Goal: Task Accomplishment & Management: Manage account settings

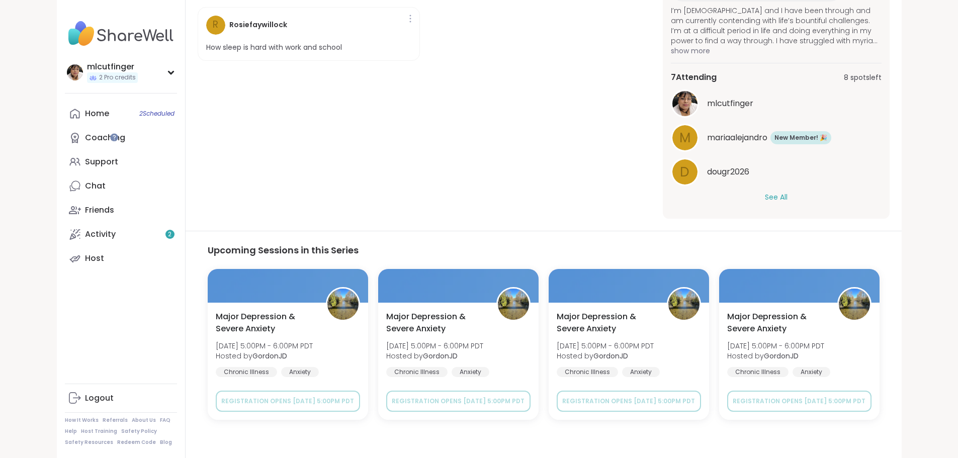
scroll to position [364, 0]
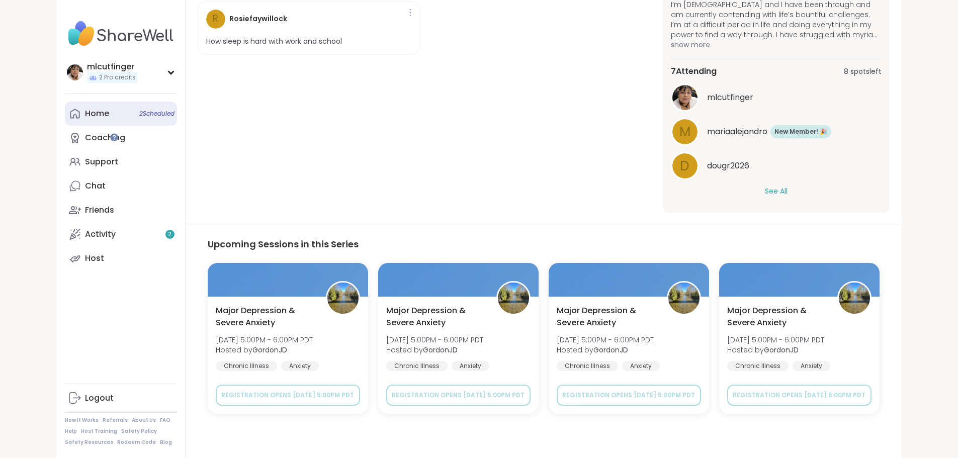
click at [85, 116] on div "Home 2 Scheduled" at bounding box center [97, 113] width 24 height 11
type textarea "*"
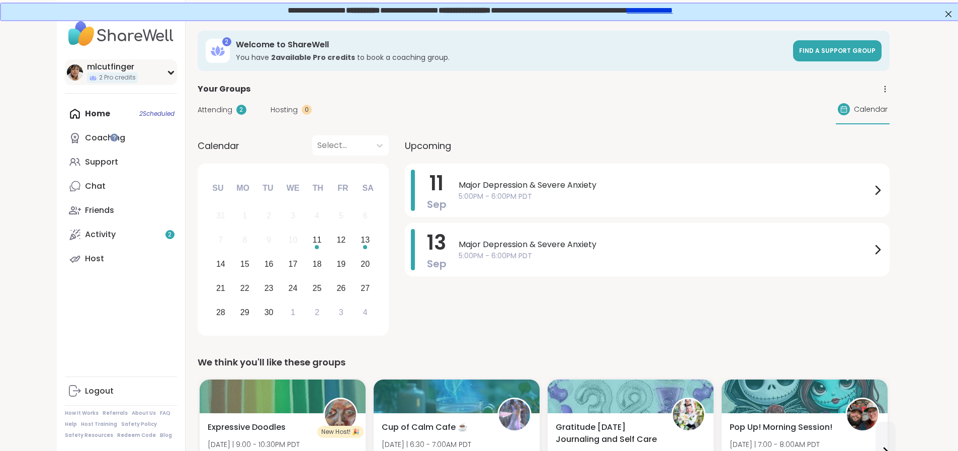
click at [110, 77] on div "mlcutfinger 2 Pro credits" at bounding box center [121, 72] width 112 height 26
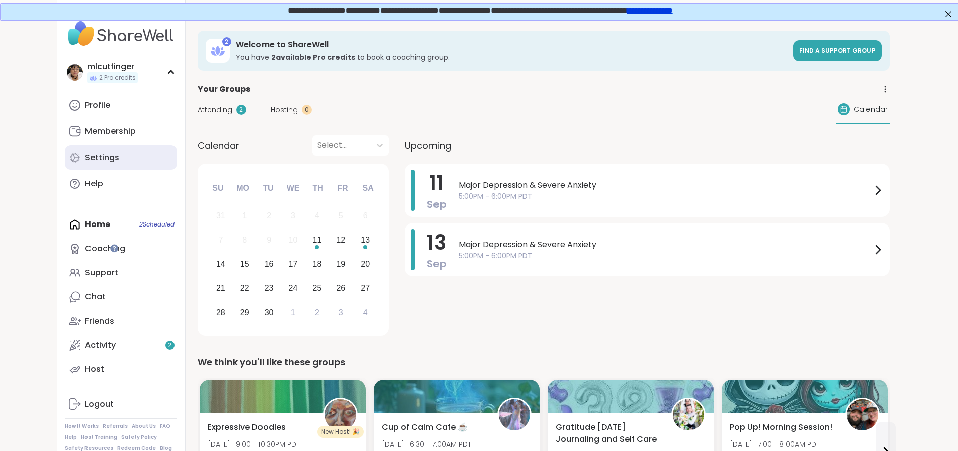
click at [81, 168] on link "Settings" at bounding box center [121, 157] width 112 height 24
select select "**"
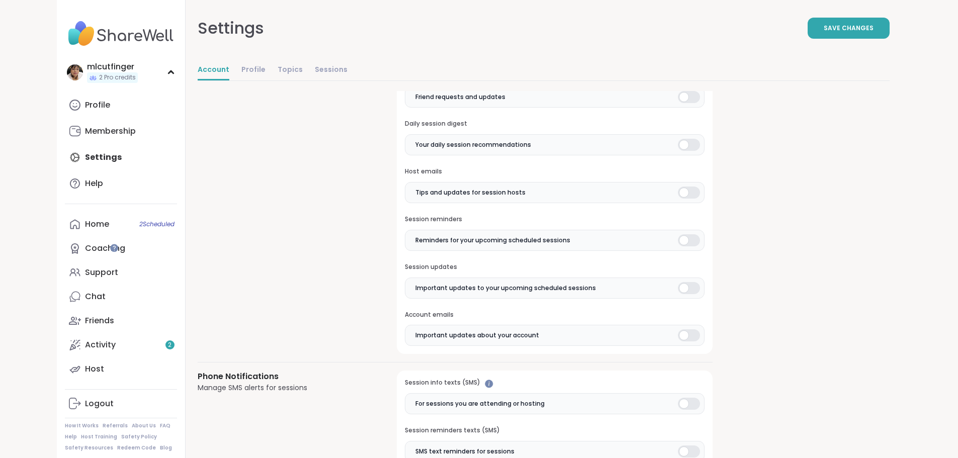
scroll to position [771, 0]
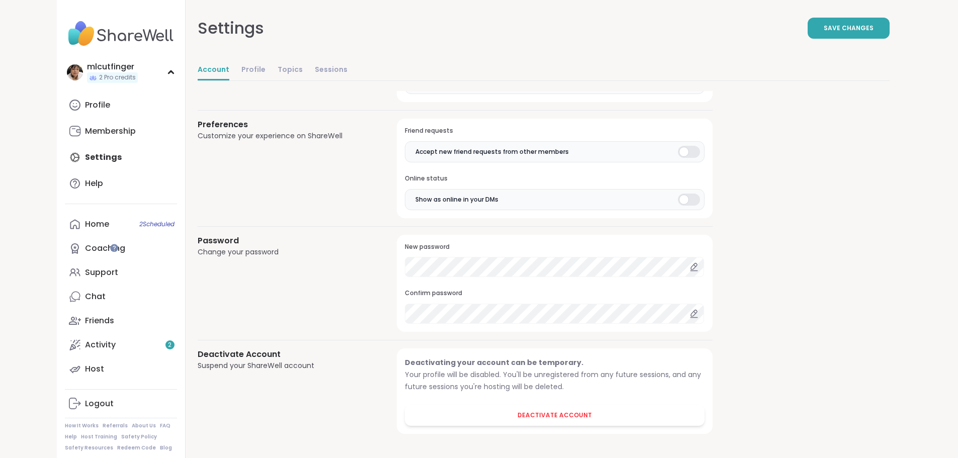
click at [691, 267] on icon at bounding box center [694, 267] width 6 height 6
click at [198, 252] on div "Change your password" at bounding box center [286, 252] width 176 height 11
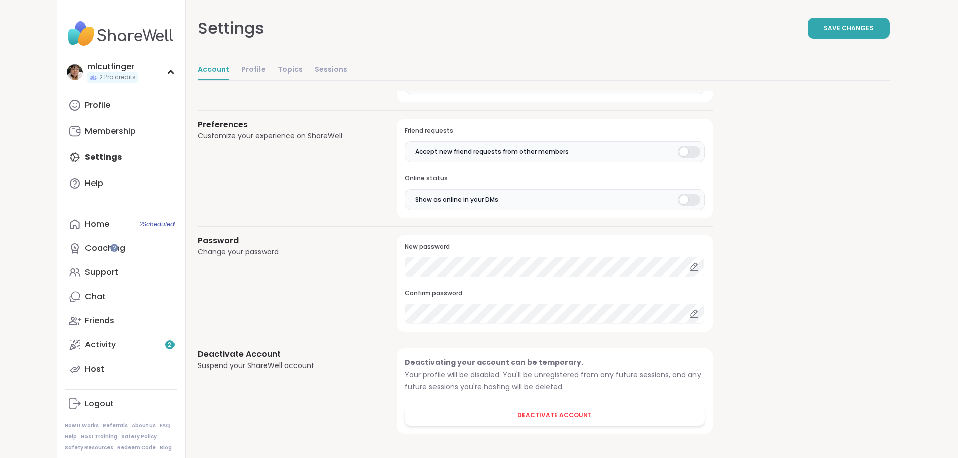
click at [198, 241] on h3 "Password" at bounding box center [286, 241] width 176 height 12
click at [690, 314] on icon at bounding box center [694, 313] width 9 height 9
click at [198, 253] on div "Change your password" at bounding box center [286, 252] width 176 height 11
click at [198, 238] on h3 "Password" at bounding box center [286, 241] width 176 height 12
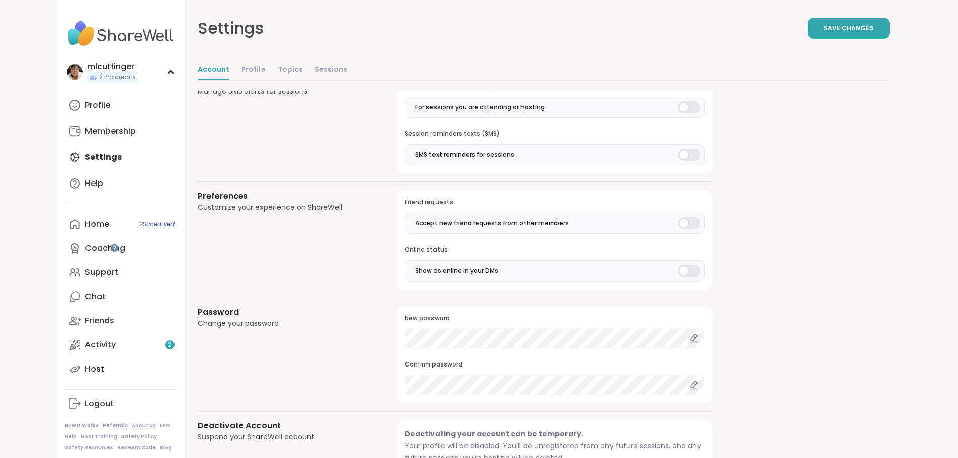
scroll to position [755, 0]
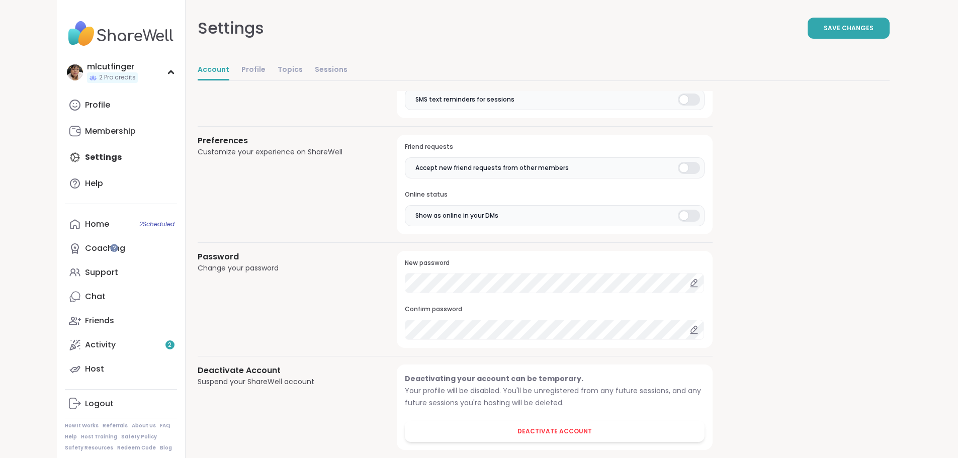
click at [312, 281] on div "Password Change your password New password Confirm password" at bounding box center [455, 300] width 515 height 98
click at [329, 317] on div "Password Change your password New password Confirm password" at bounding box center [455, 300] width 515 height 98
click at [874, 27] on span "Save Changes" at bounding box center [849, 28] width 50 height 9
